Goal: Find specific page/section: Find specific page/section

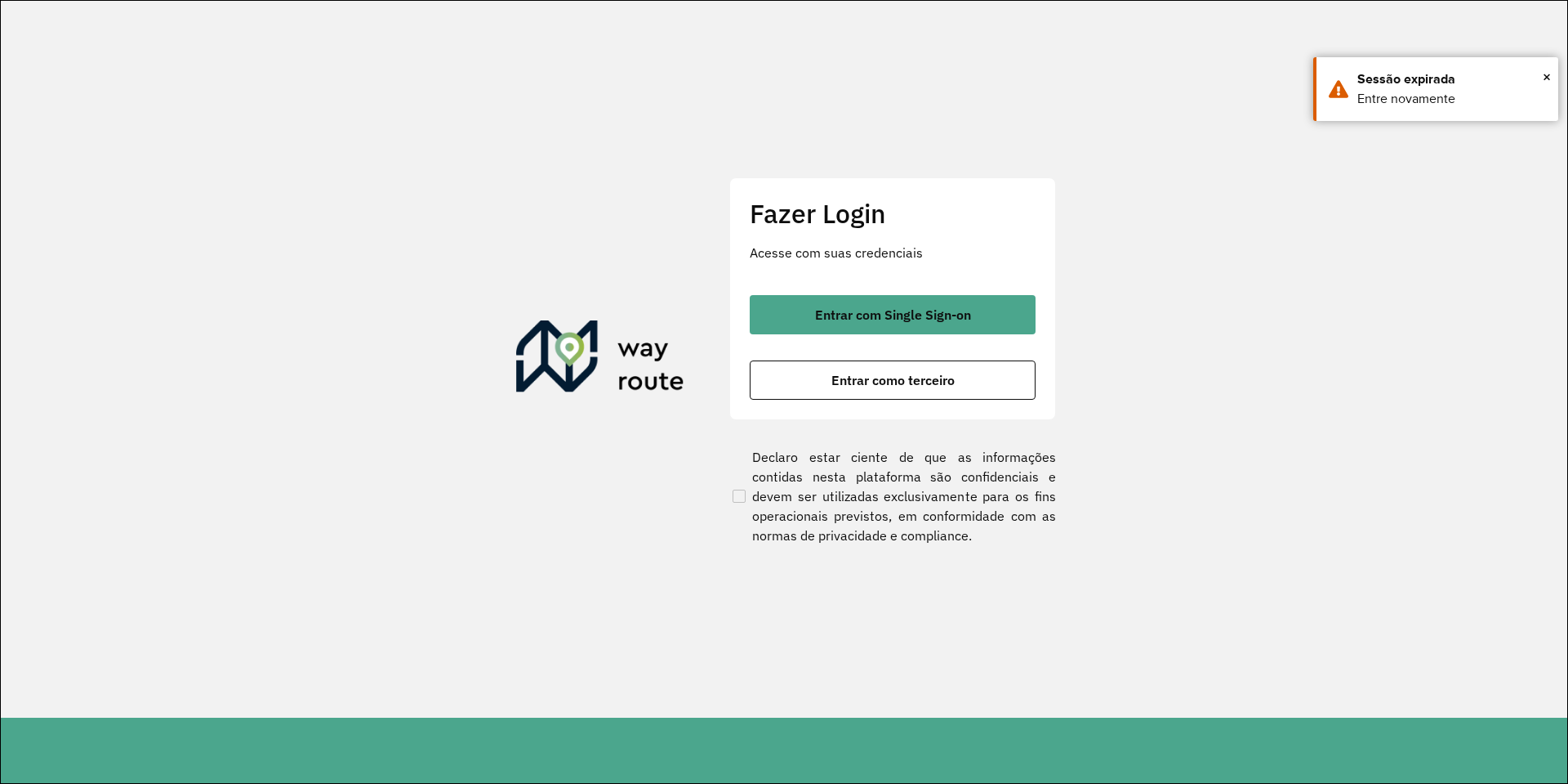
click at [901, 334] on div "Entrar com Single Sign-on Entrar como terceiro" at bounding box center [893, 347] width 286 height 104
click at [912, 293] on div "Fazer Login Acesse com suas credenciais Entrar com Single Sign-on Entrar como t…" at bounding box center [893, 298] width 327 height 242
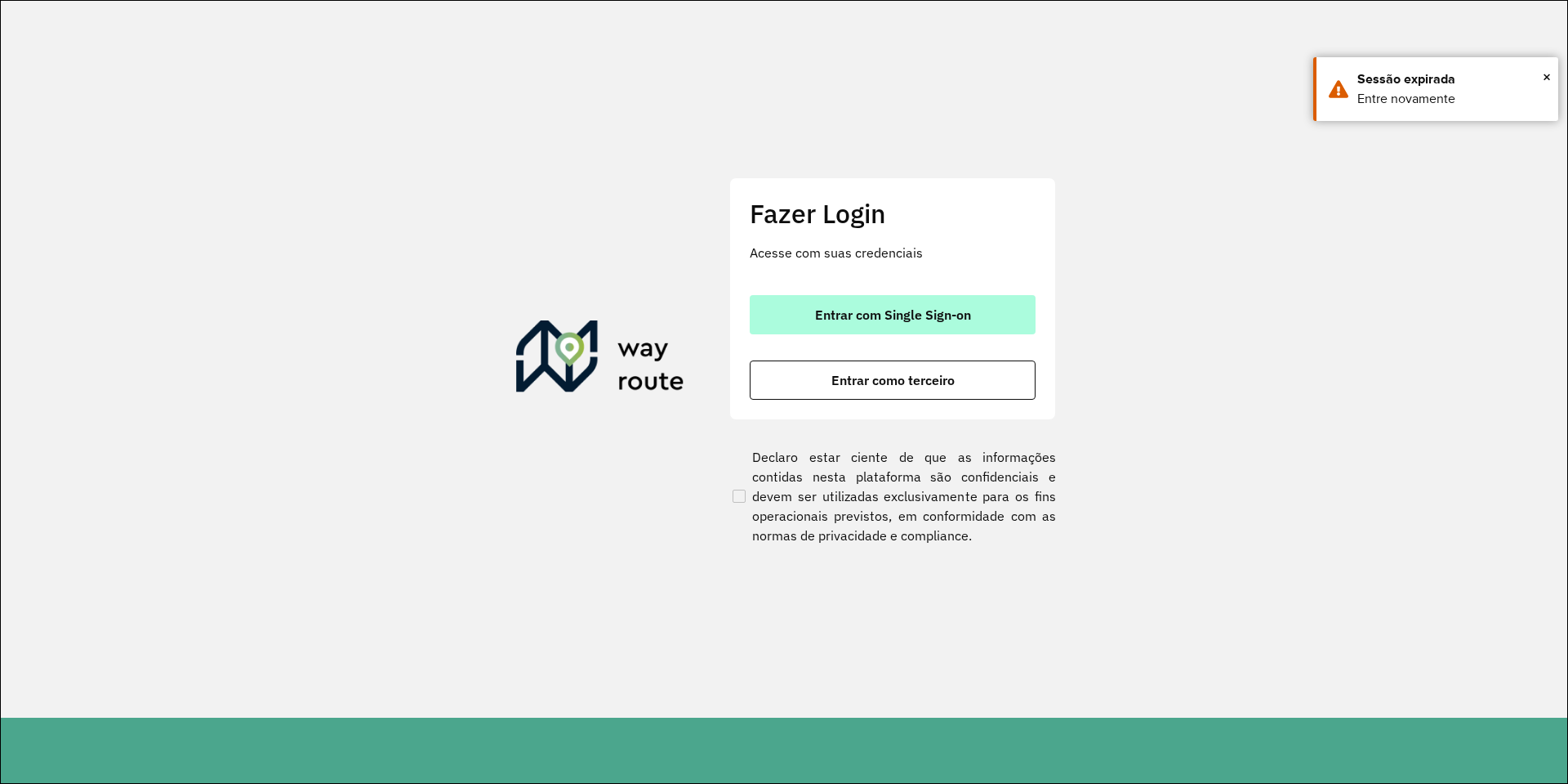
click at [913, 310] on span "Entrar com Single Sign-on" at bounding box center [893, 314] width 156 height 13
click at [973, 333] on button "Entrar com Single Sign-on" at bounding box center [893, 315] width 286 height 39
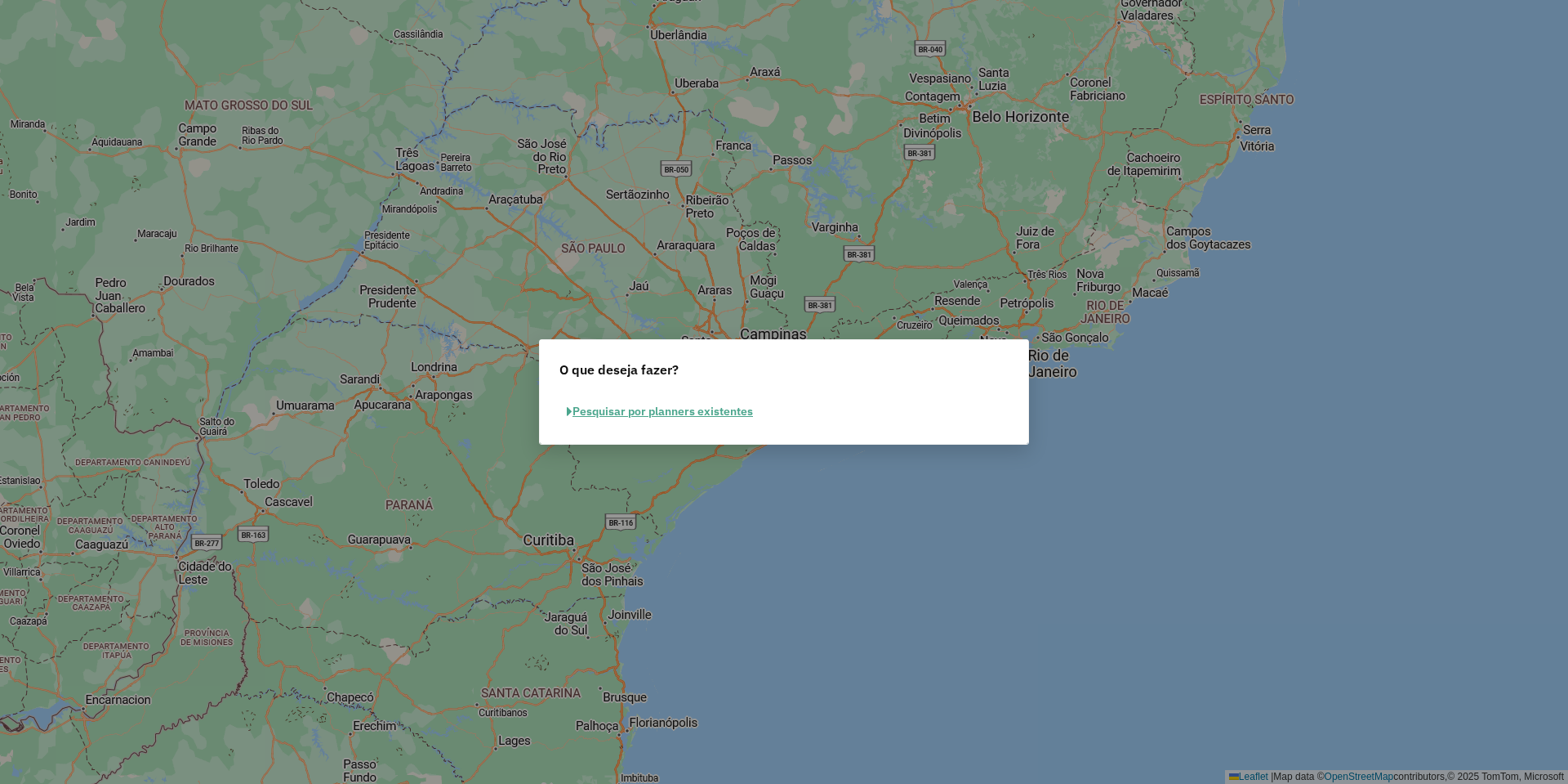
click at [722, 414] on button "Pesquisar por planners existentes" at bounding box center [660, 412] width 201 height 25
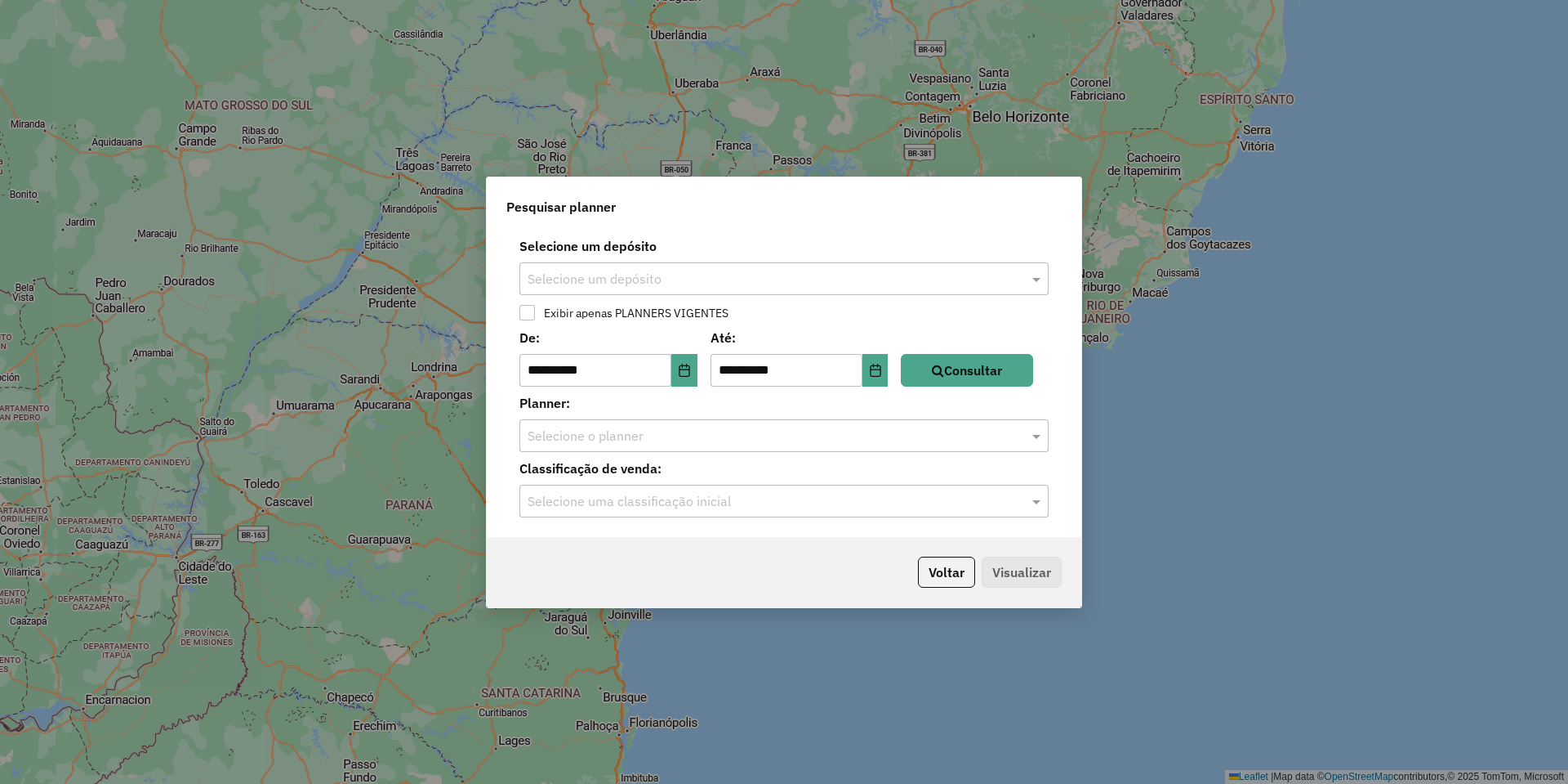
click at [851, 283] on input "text" at bounding box center [768, 280] width 481 height 19
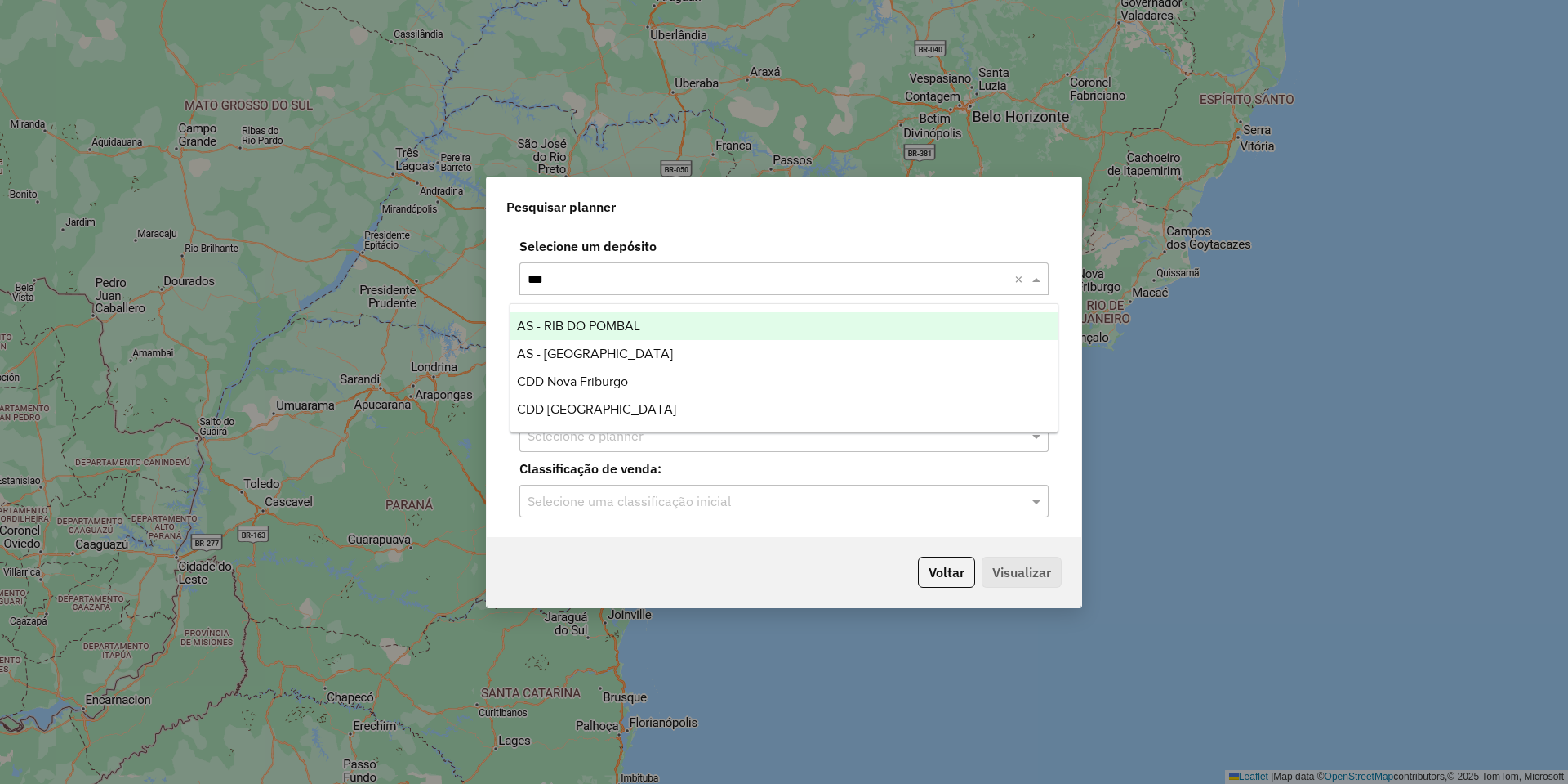
type input "****"
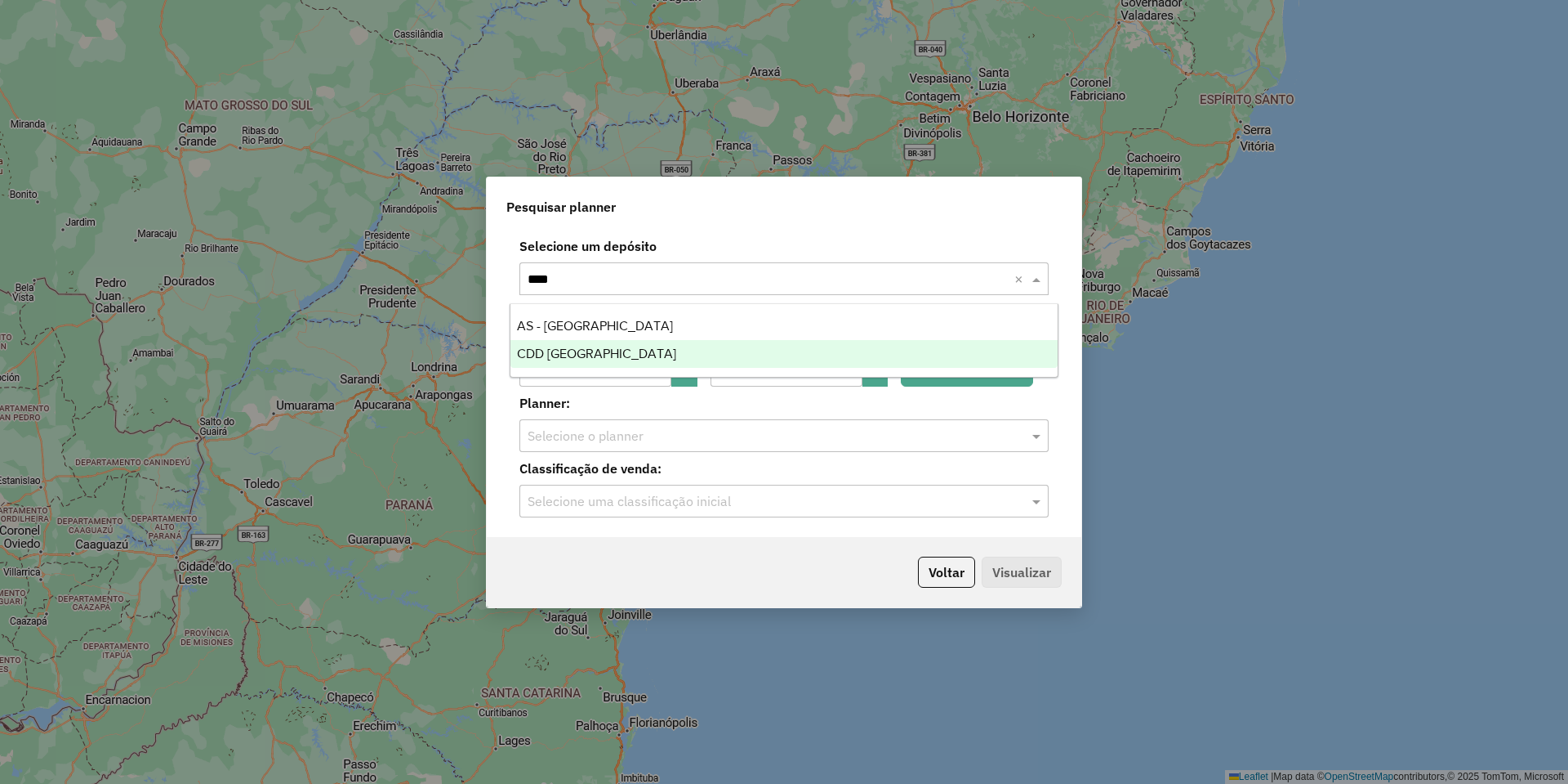
click at [723, 366] on div "CDD [GEOGRAPHIC_DATA]" at bounding box center [784, 354] width 547 height 28
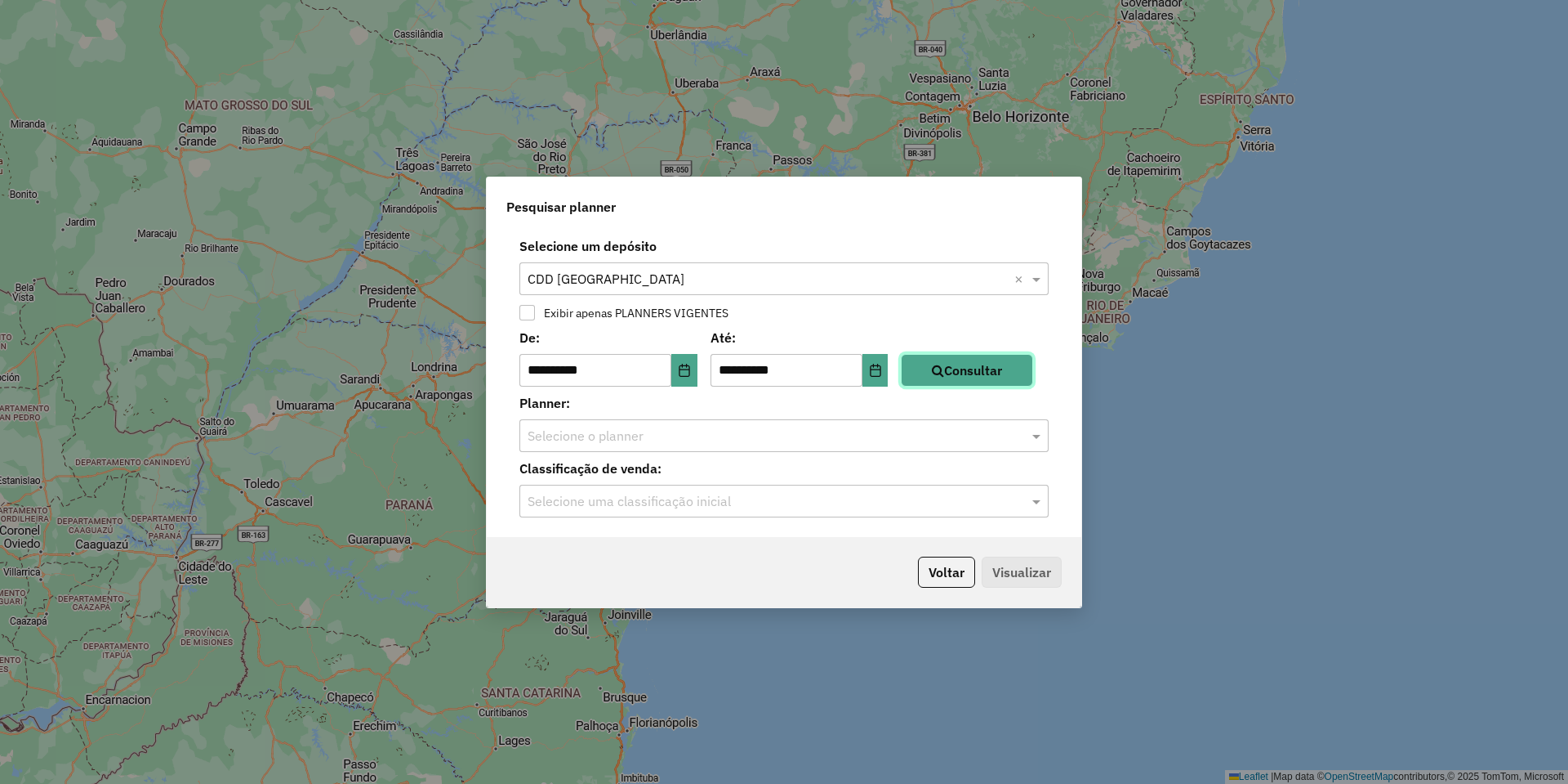
click at [944, 386] on button "Consultar" at bounding box center [967, 370] width 132 height 33
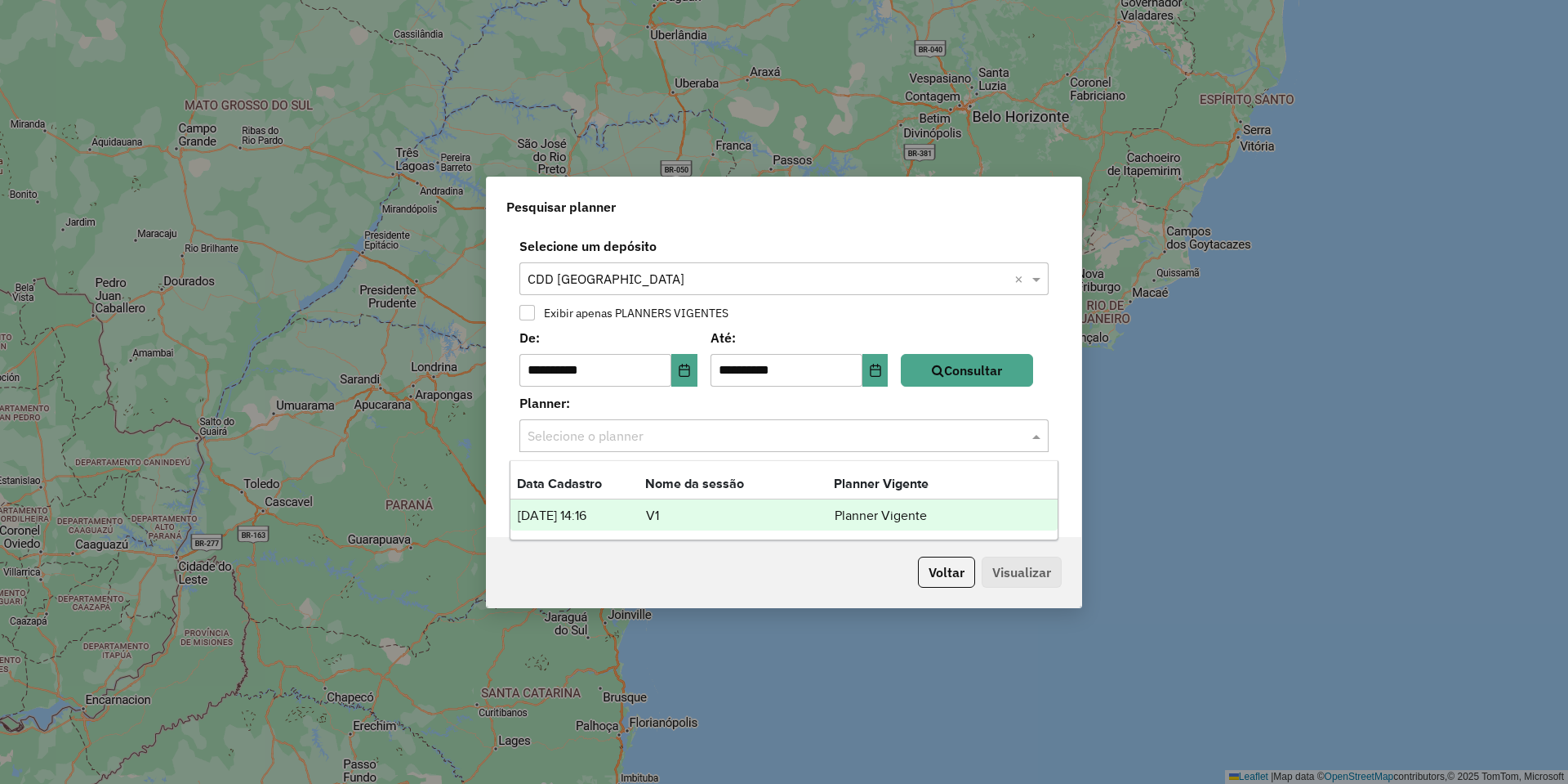
click at [678, 441] on input "text" at bounding box center [768, 436] width 481 height 19
click at [629, 520] on td "[DATE] 14:16" at bounding box center [581, 516] width 128 height 21
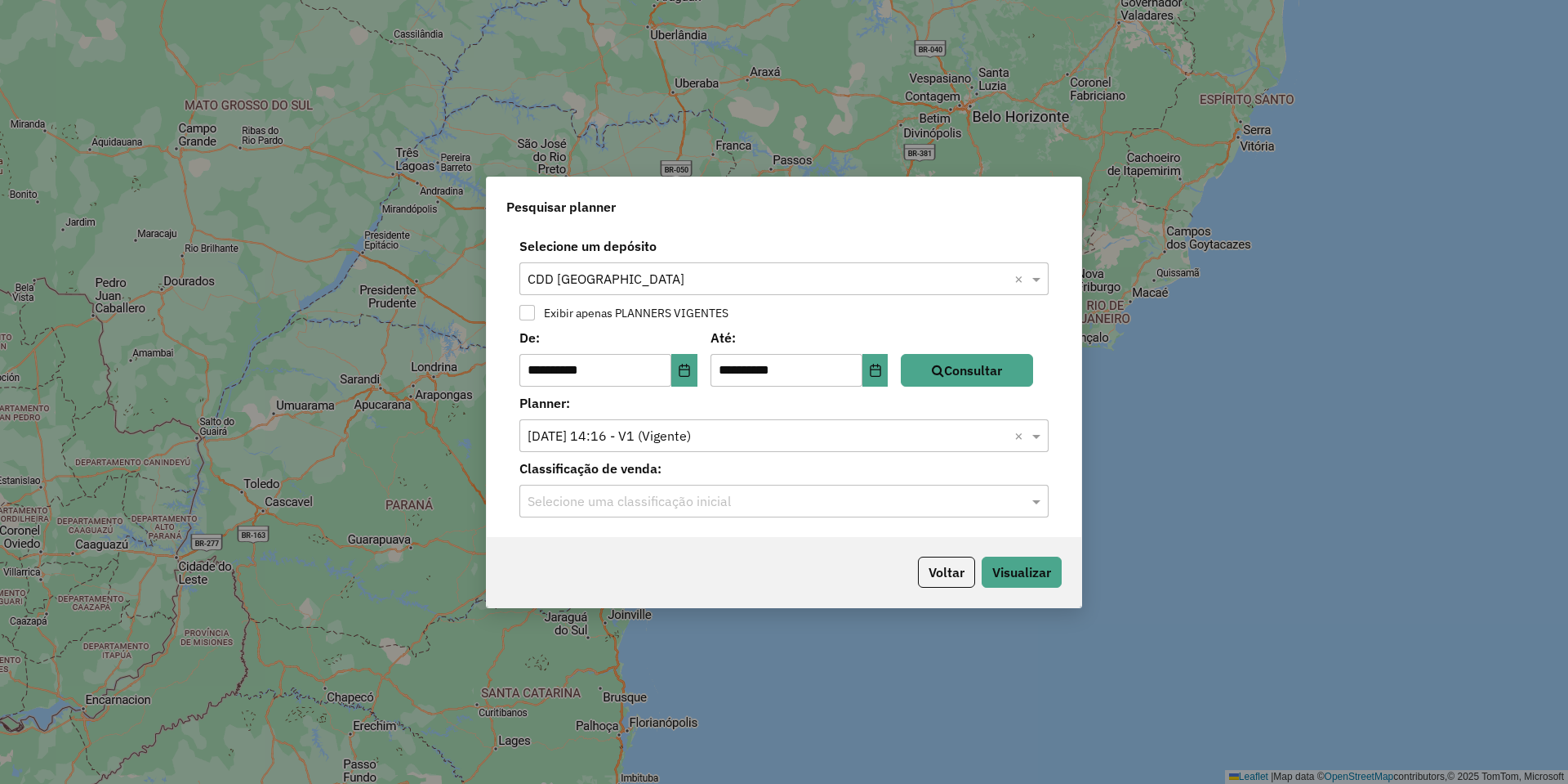
click at [629, 497] on input "text" at bounding box center [768, 502] width 481 height 19
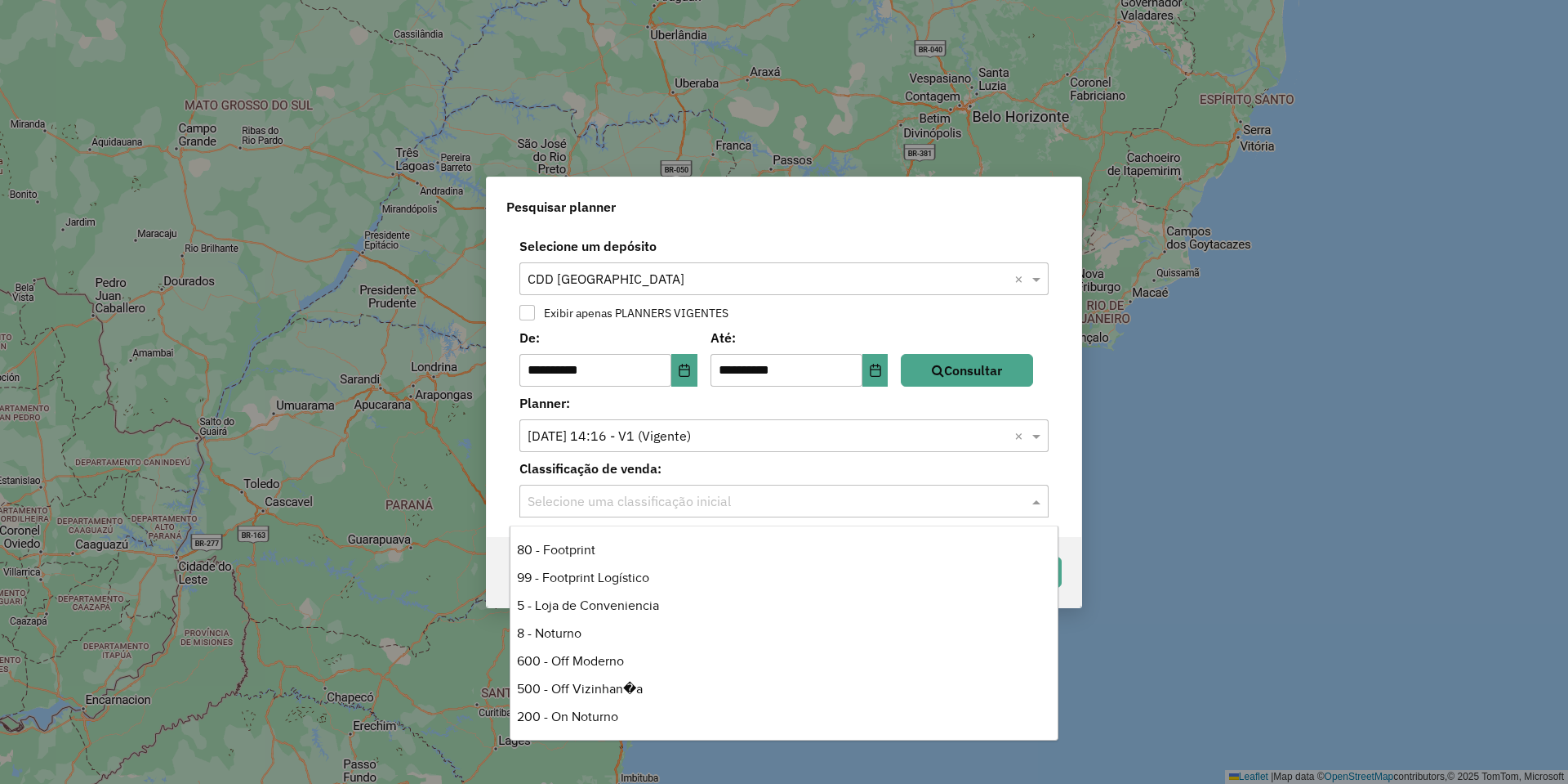
scroll to position [545, 0]
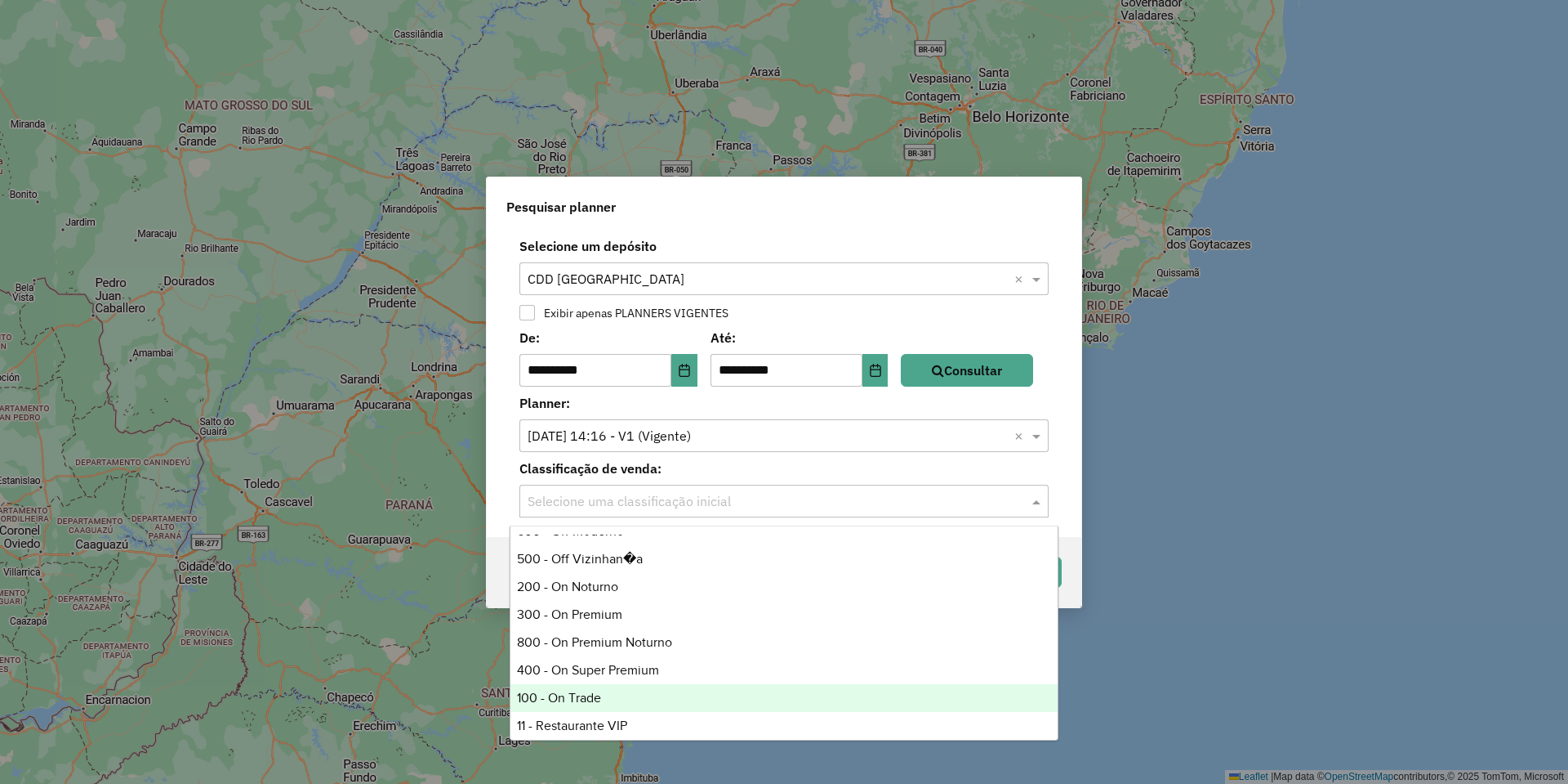
click at [616, 685] on div "100 - On Trade" at bounding box center [784, 698] width 547 height 28
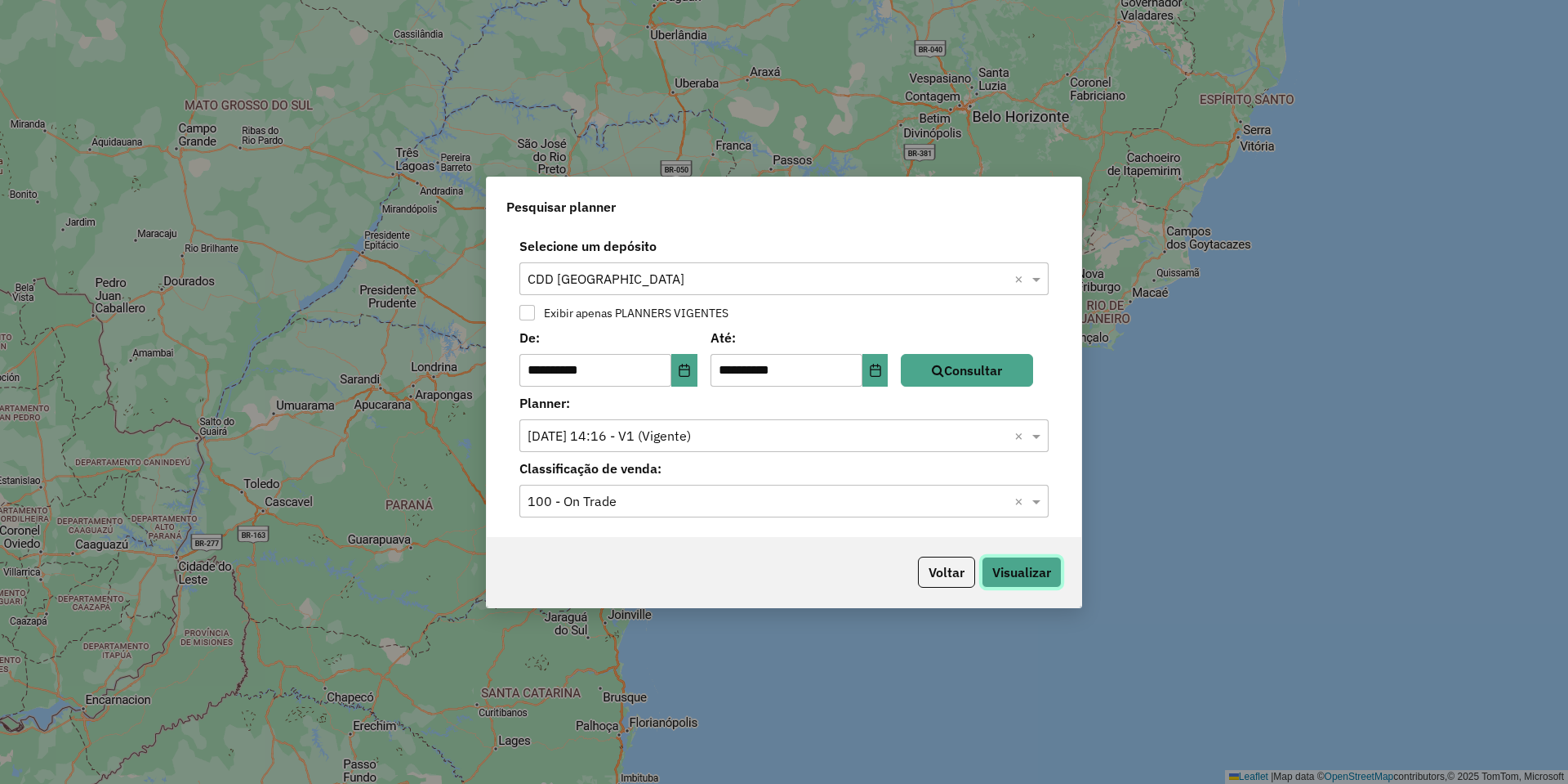
click at [1010, 580] on button "Visualizar" at bounding box center [1022, 573] width 80 height 31
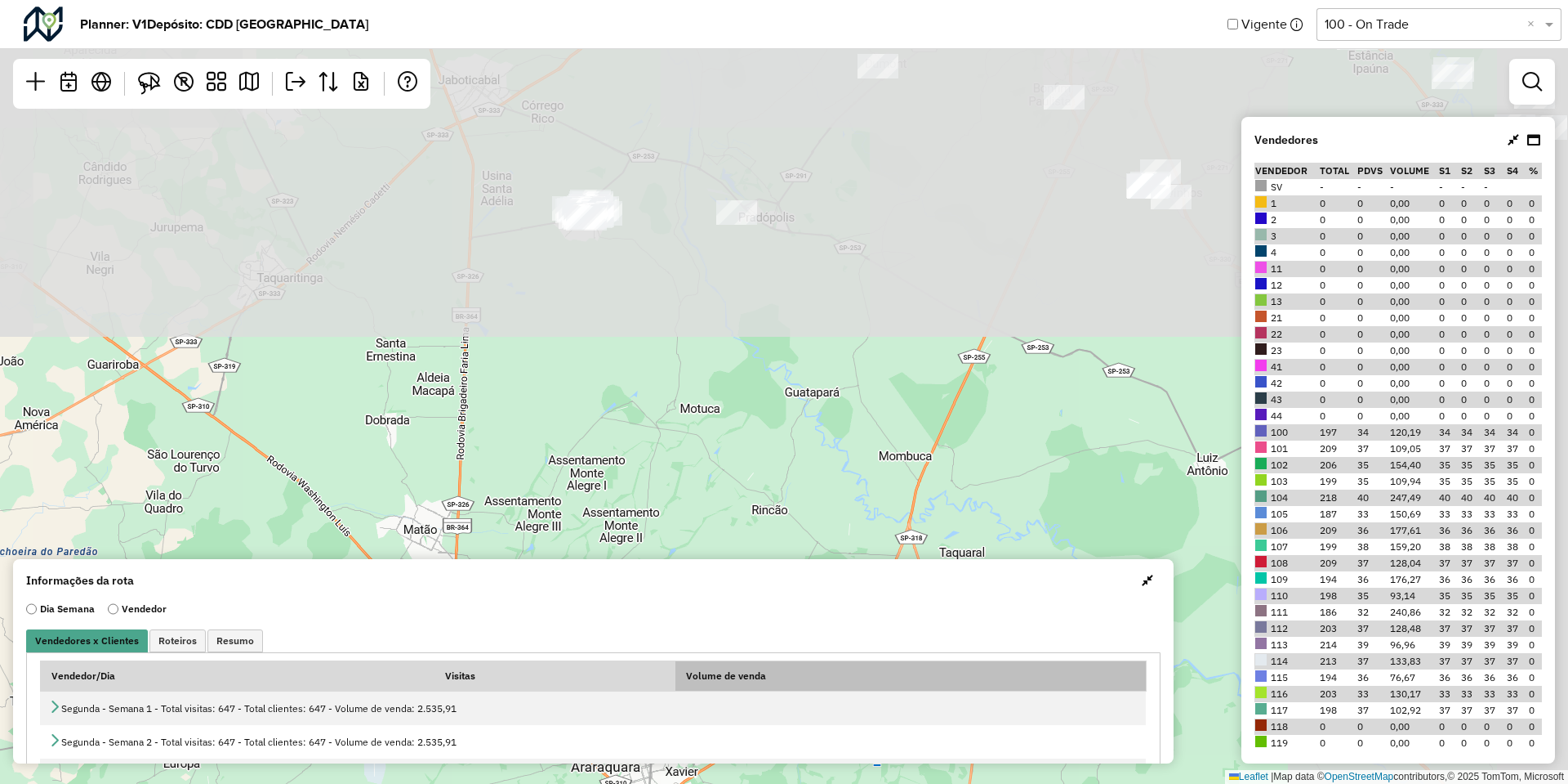
drag, startPoint x: 1084, startPoint y: 325, endPoint x: 700, endPoint y: 688, distance: 528.4
click at [700, 688] on hb-planner "Planner: V1 Depósito: CDD Ribeirão Preto Vigente Selecione uma opção 100 - On T…" at bounding box center [784, 392] width 1568 height 784
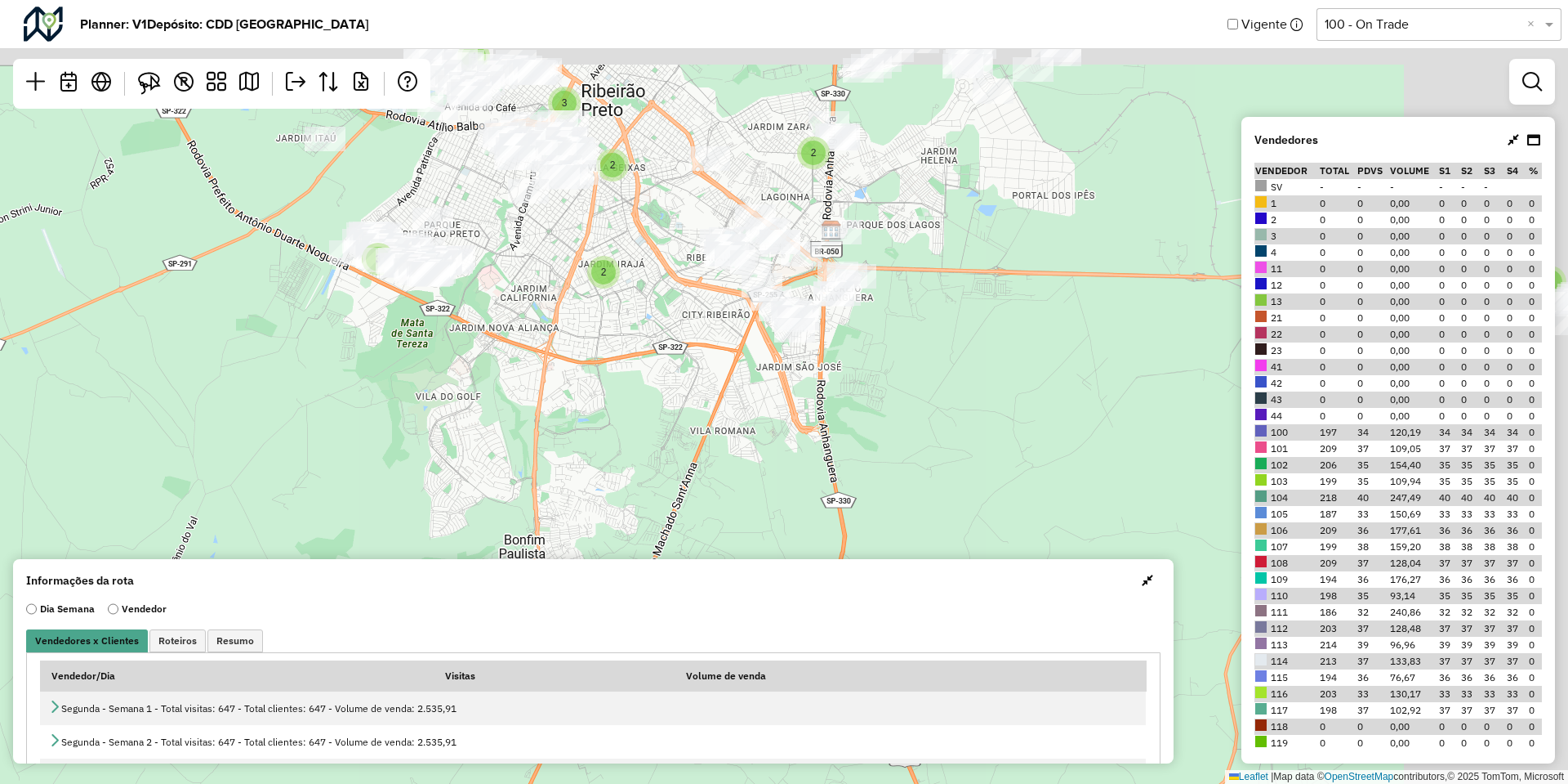
drag, startPoint x: 761, startPoint y: 257, endPoint x: 466, endPoint y: 478, distance: 368.6
click at [466, 478] on div "2 2 2 2 2 3 3 4 3 2 8 Leaflet | Map data © OpenStreetMap contributors,© 2025 To…" at bounding box center [784, 392] width 1568 height 784
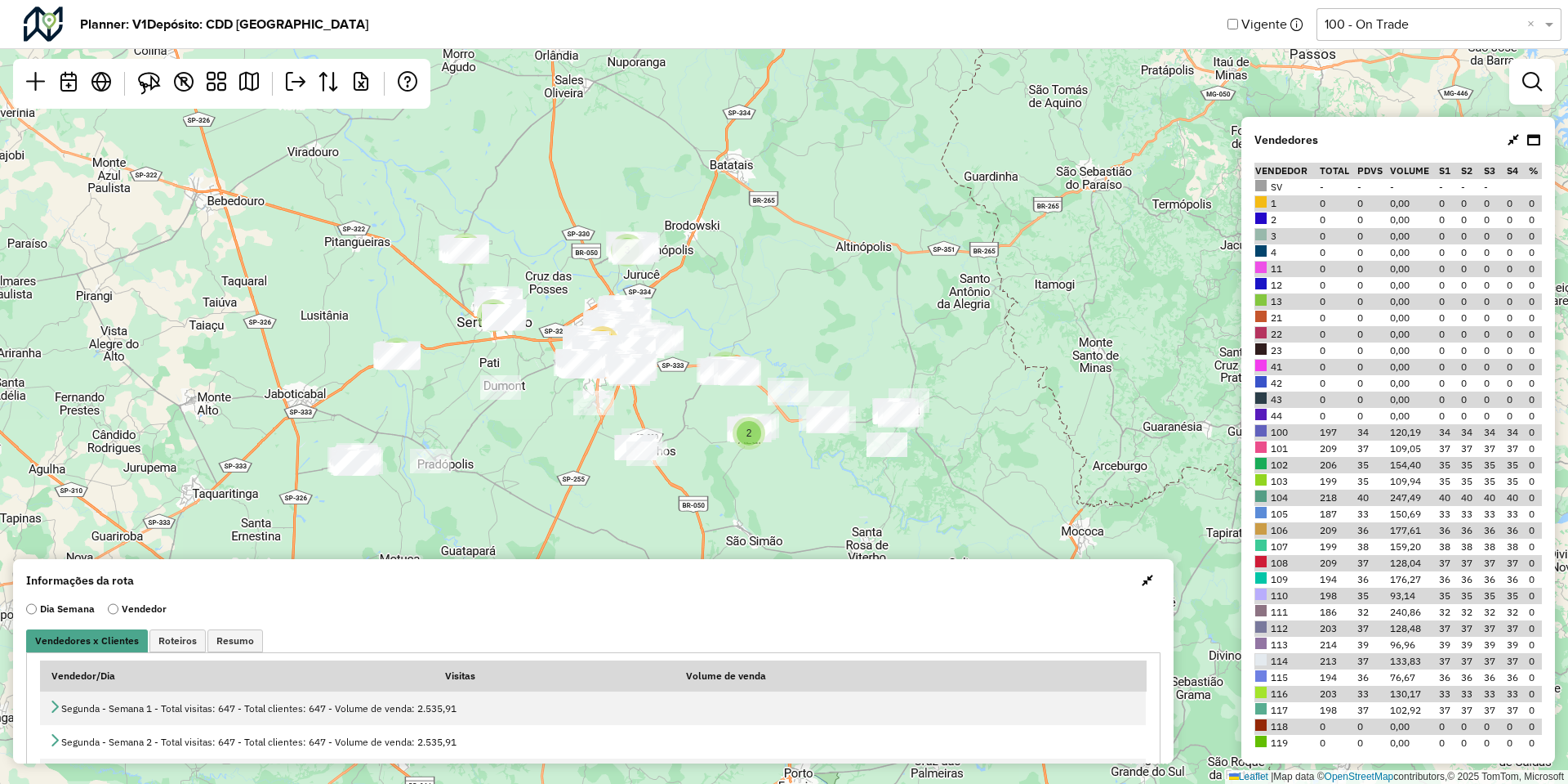
drag, startPoint x: 733, startPoint y: 185, endPoint x: 778, endPoint y: 324, distance: 146.1
click at [778, 324] on div "2 2 3 7 32 2 9 Leaflet | Map data © OpenStreetMap contributors,© 2025 TomTom, M…" at bounding box center [784, 392] width 1568 height 784
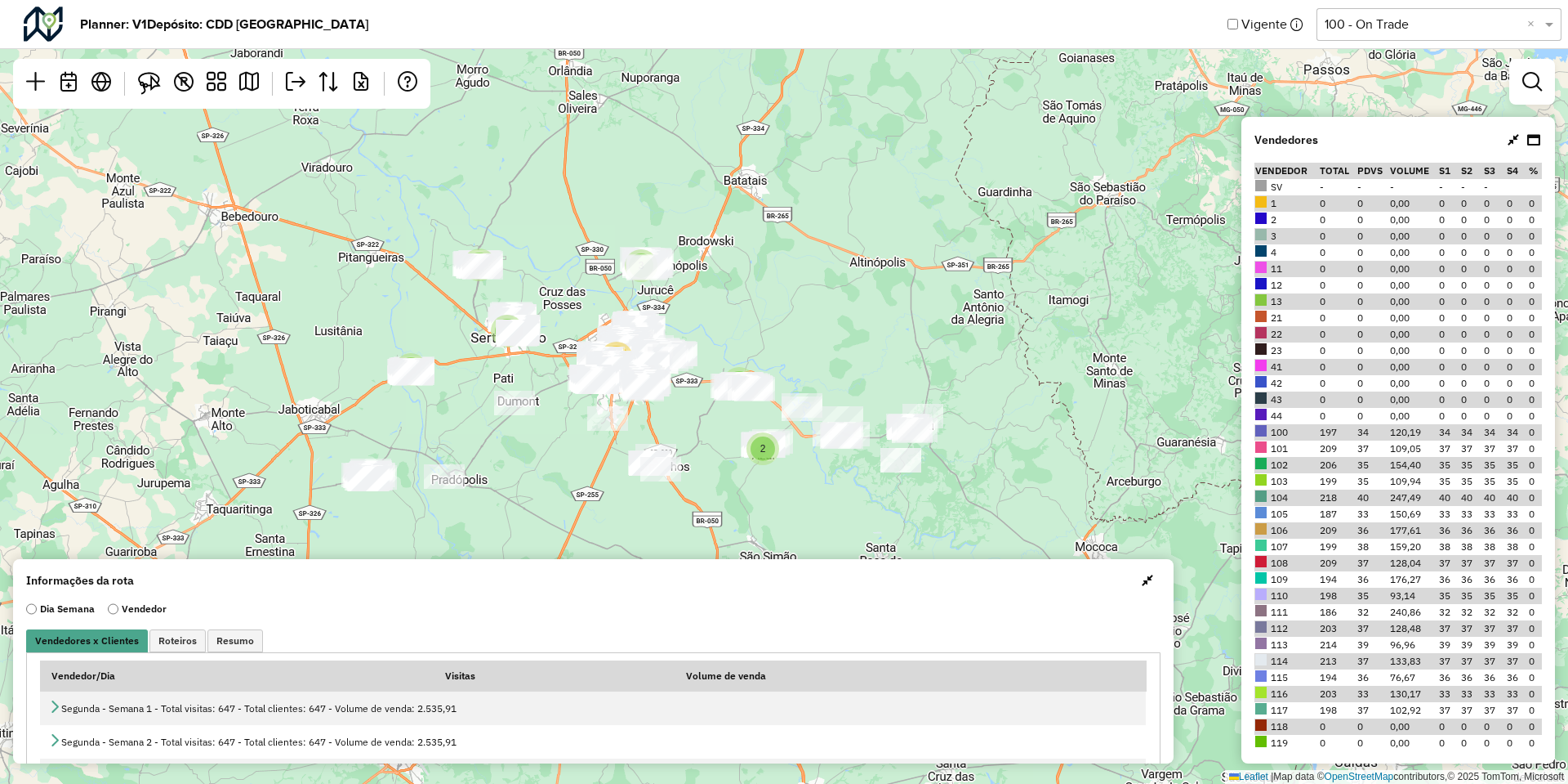
drag, startPoint x: 779, startPoint y: 333, endPoint x: 776, endPoint y: 196, distance: 137.0
click at [776, 196] on div "2 2 3 7 32 2 9 Leaflet | Map data © OpenStreetMap contributors,© 2025 TomTom, M…" at bounding box center [784, 392] width 1568 height 784
